Goal: Obtain resource: Download file/media

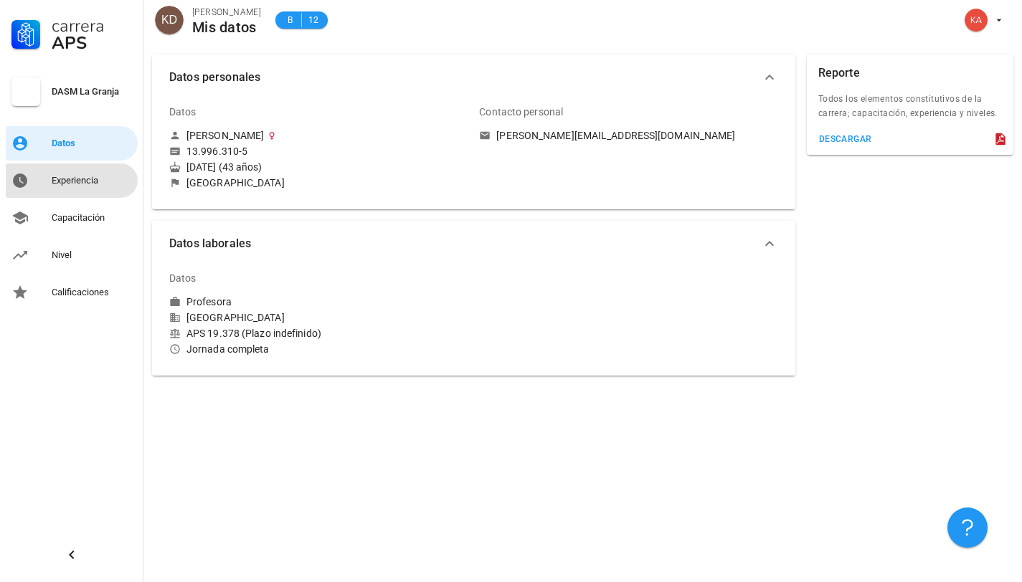
click at [70, 183] on div "Experiencia" at bounding box center [92, 180] width 80 height 11
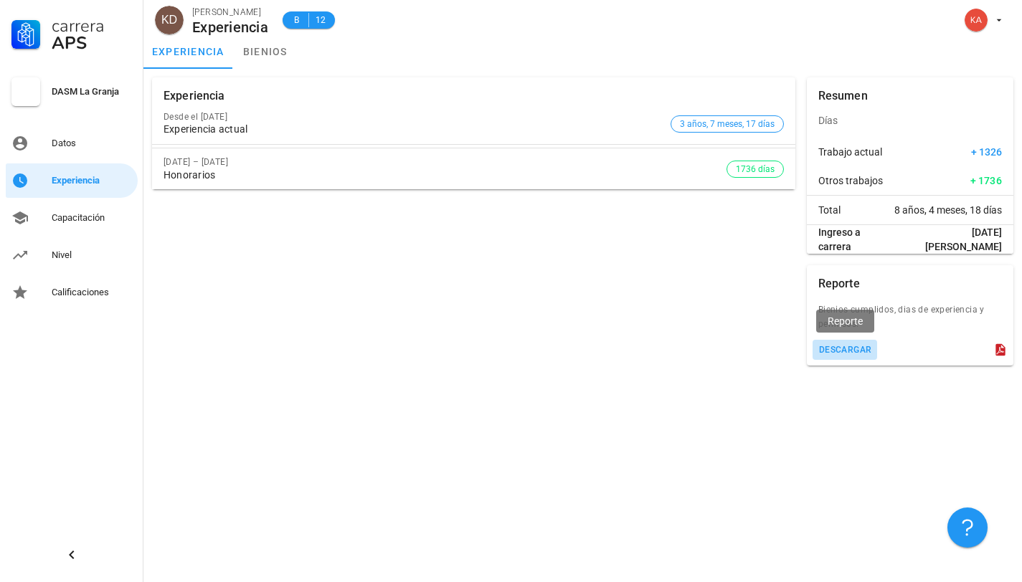
click at [863, 352] on div "descargar" at bounding box center [845, 350] width 54 height 10
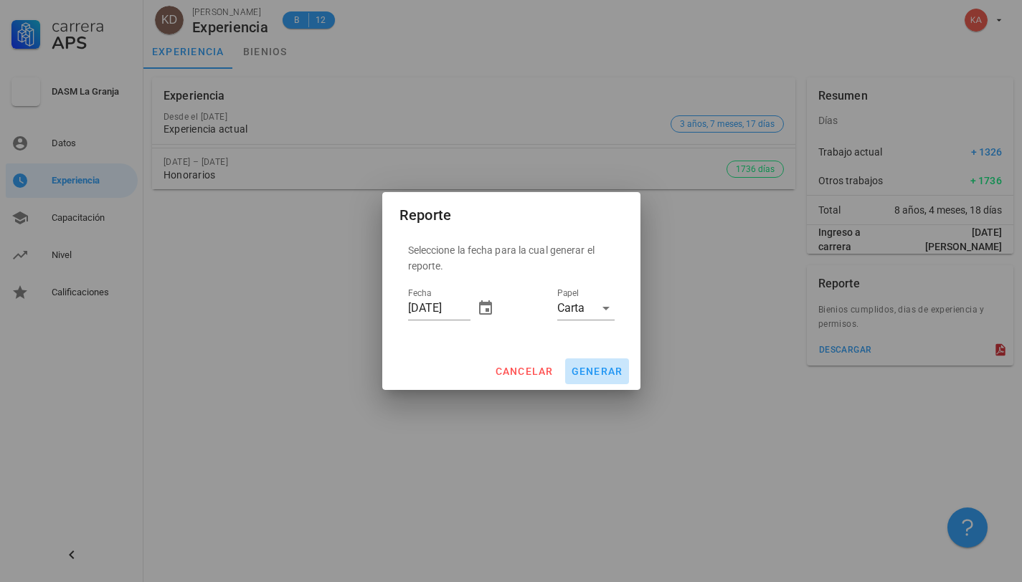
click at [591, 368] on span "generar" at bounding box center [597, 371] width 52 height 11
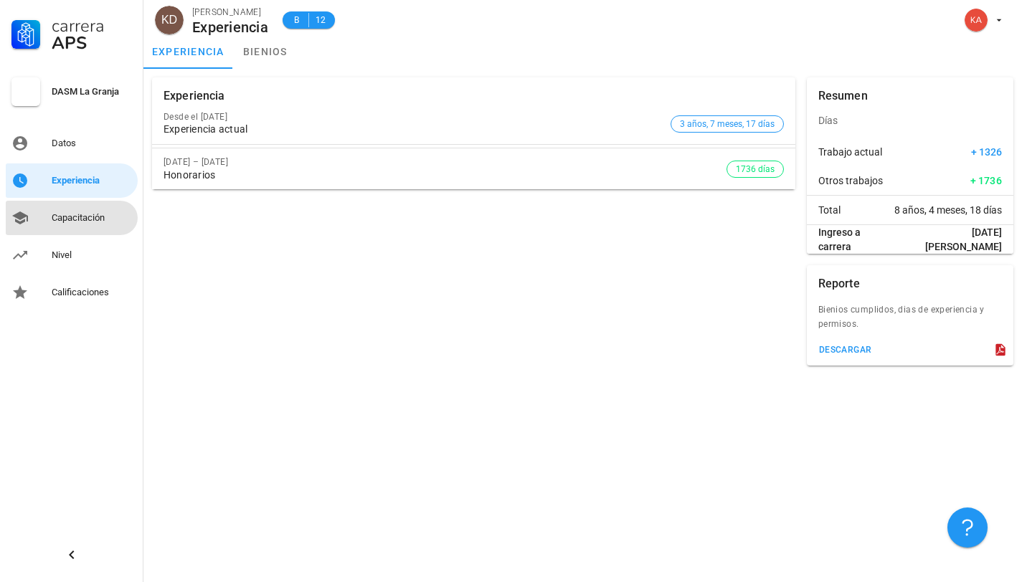
click at [44, 215] on link "Capacitación" at bounding box center [72, 218] width 132 height 34
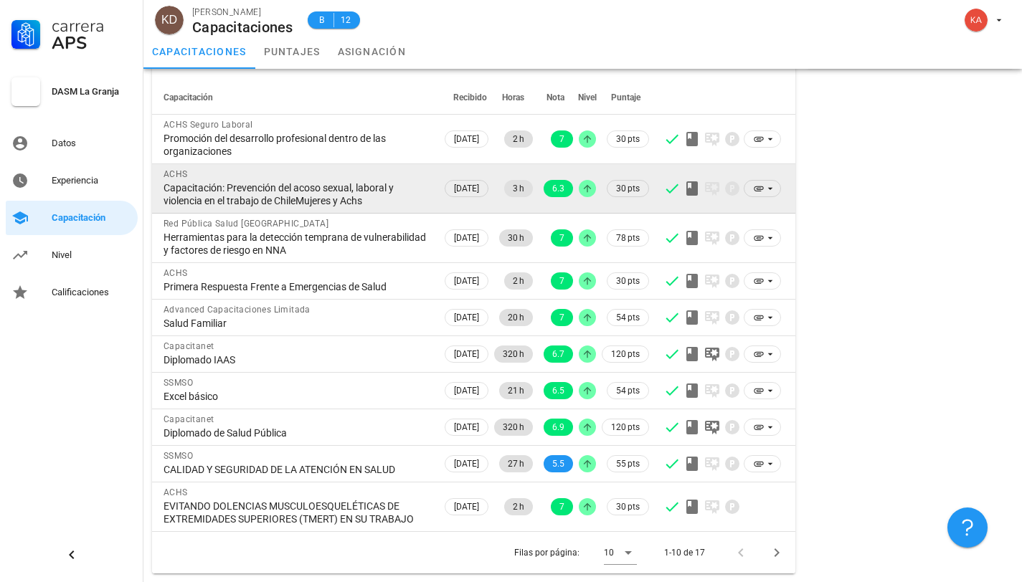
scroll to position [94, 0]
